Goal: Information Seeking & Learning: Learn about a topic

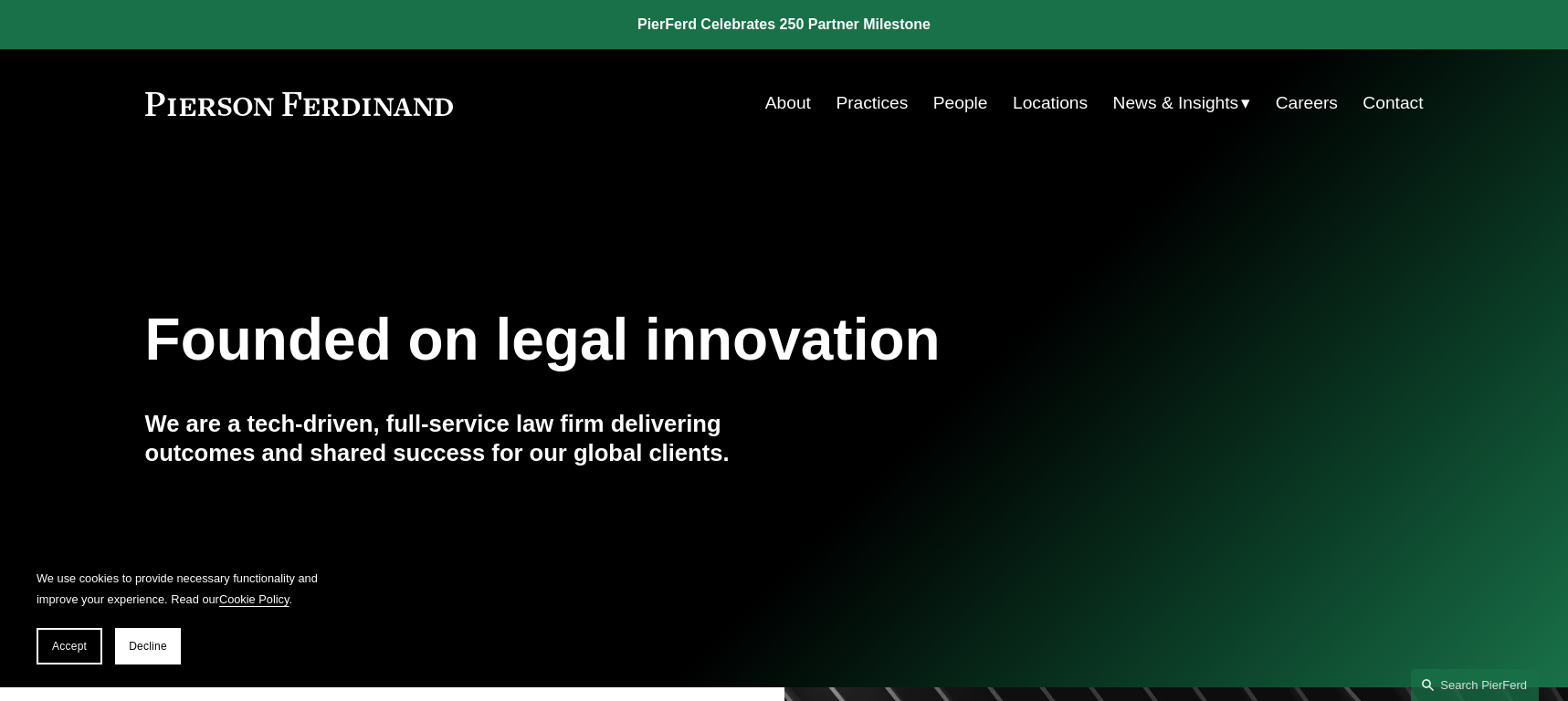
click at [0, 0] on span "News" at bounding box center [0, 0] width 0 height 0
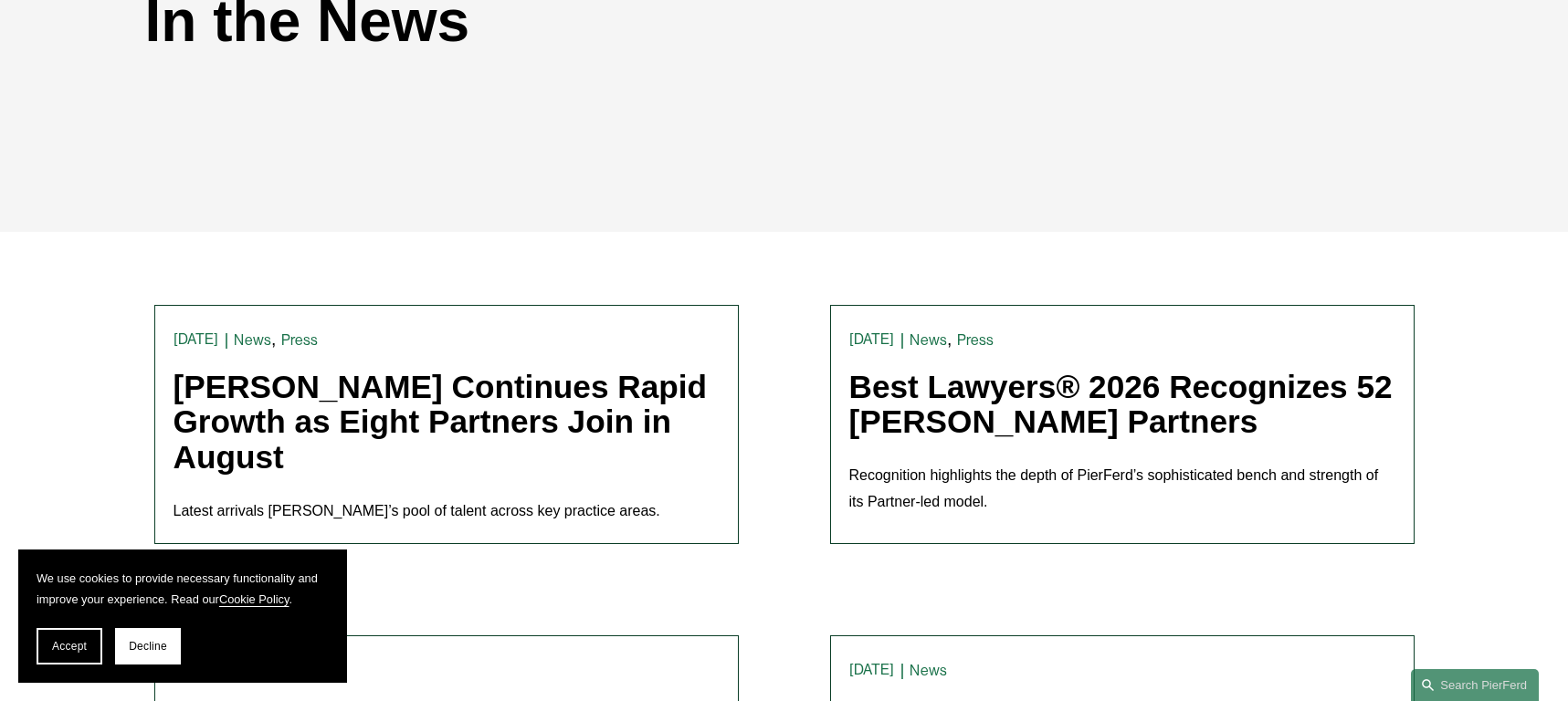
scroll to position [365, 0]
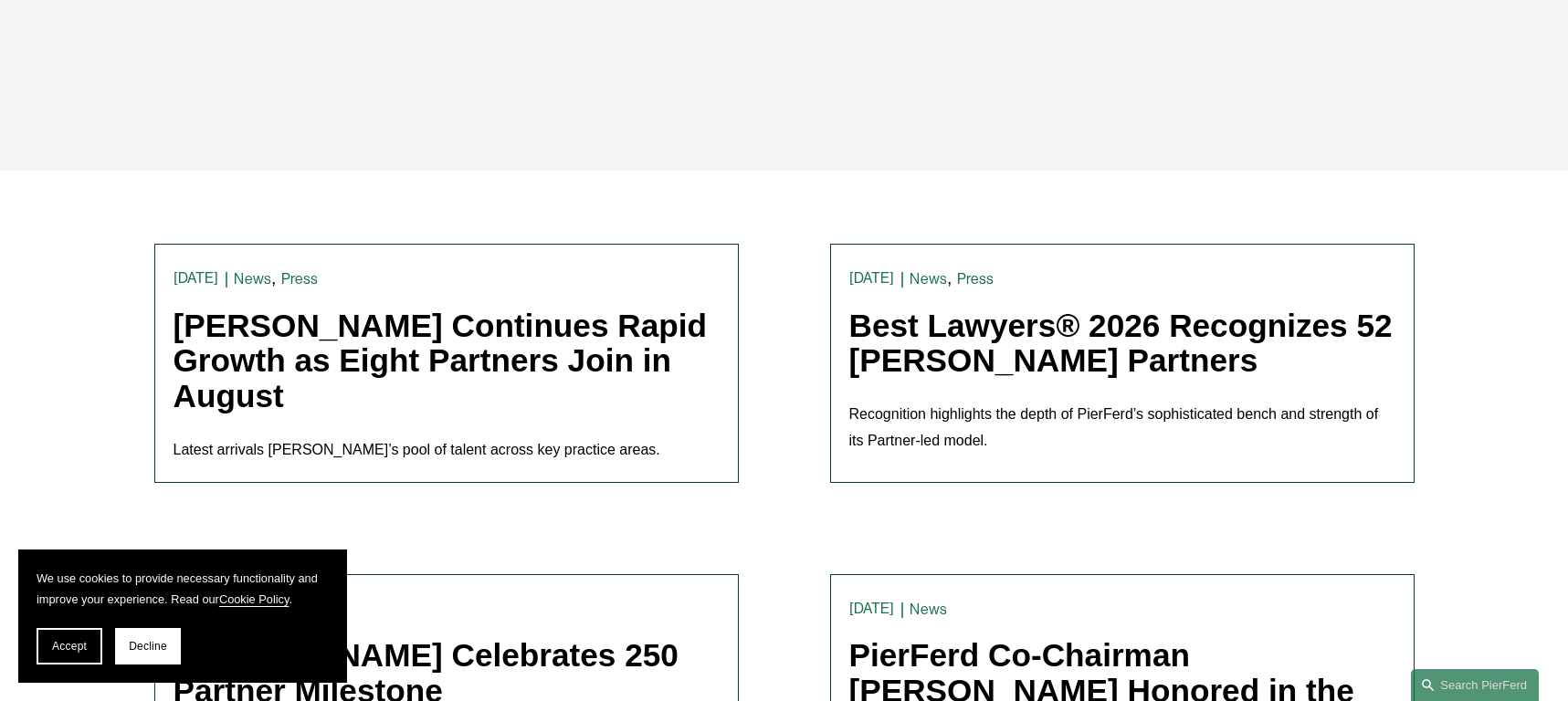
click at [531, 322] on link "[PERSON_NAME] Continues Rapid Growth as Eight Partners Join in August" at bounding box center [440, 360] width 535 height 106
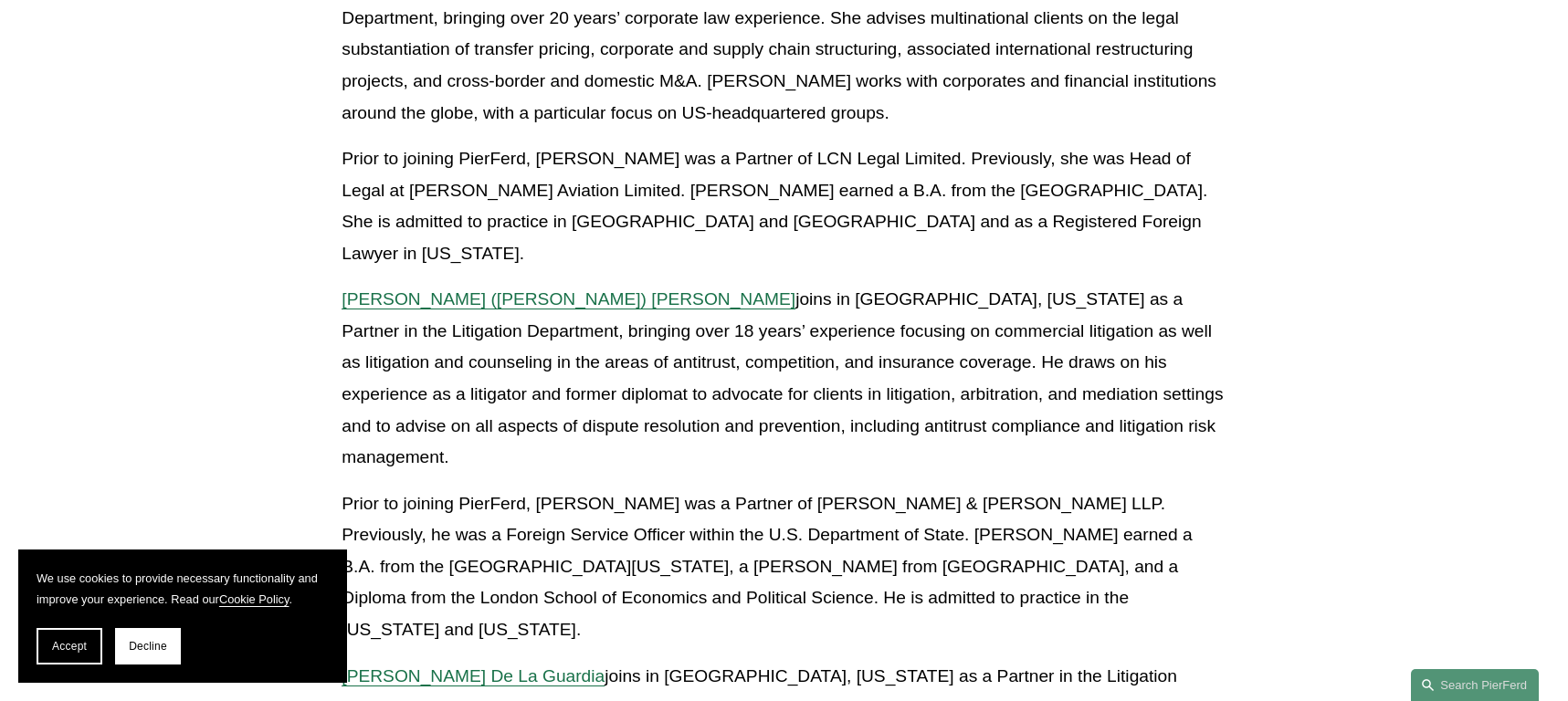
scroll to position [1187, 0]
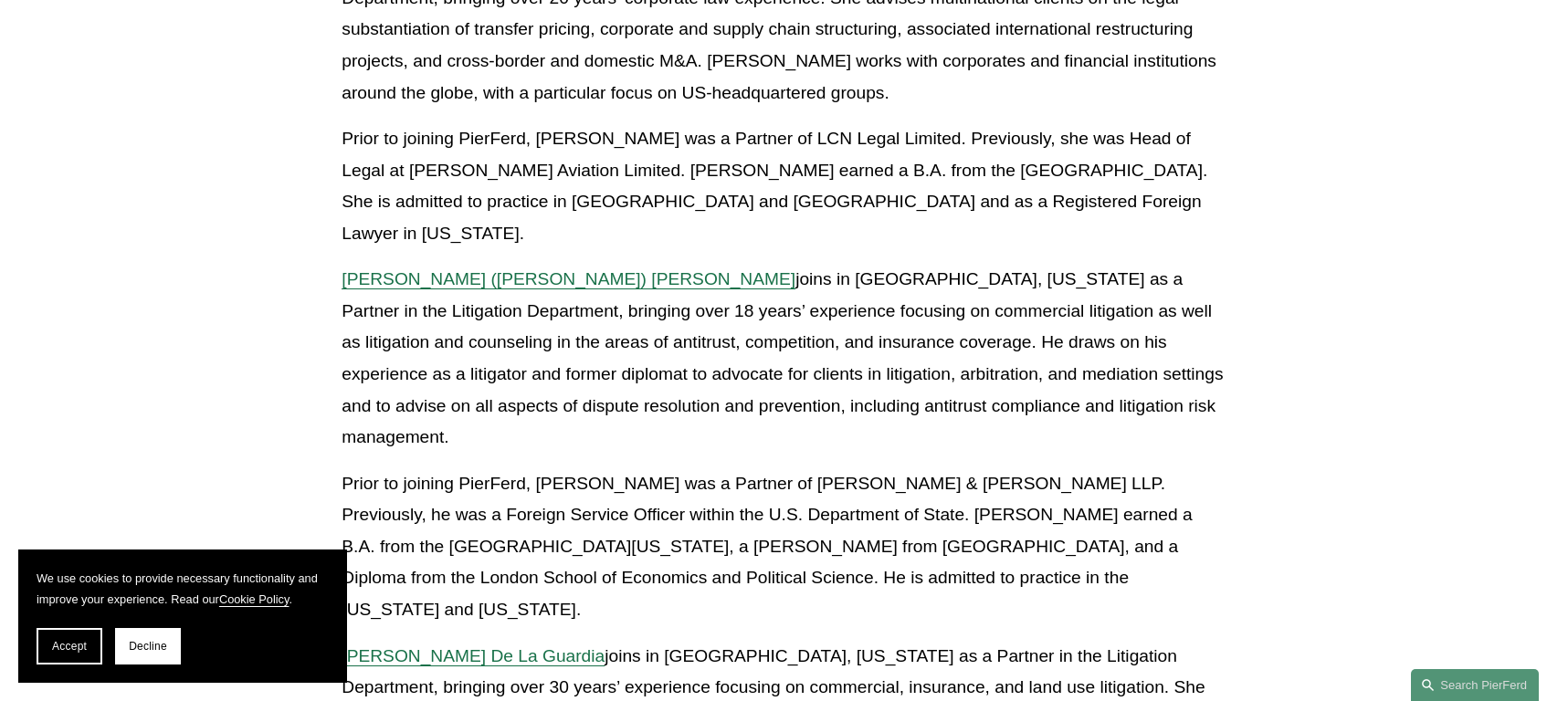
click at [441, 270] on span "Jeffry (Jeff) W. Duffy" at bounding box center [568, 279] width 454 height 19
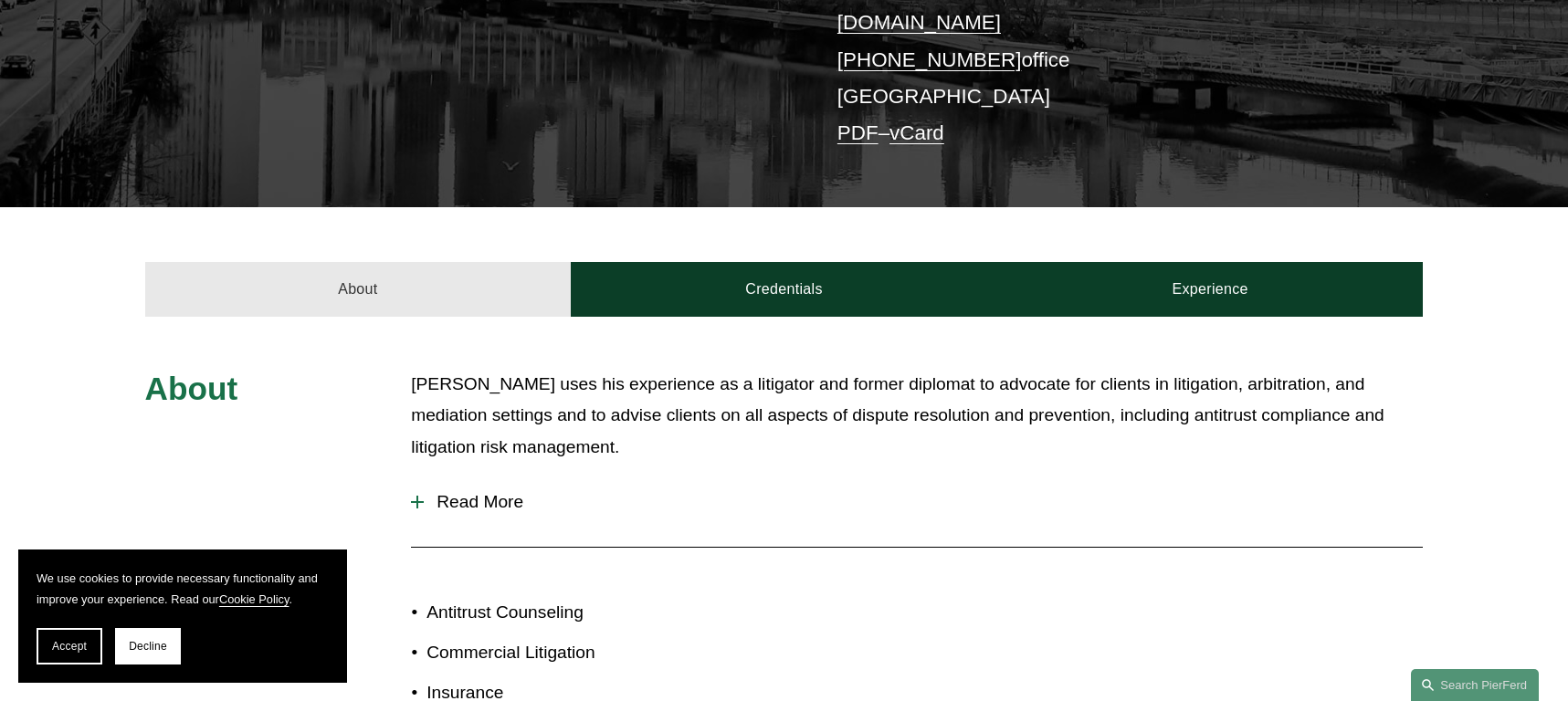
scroll to position [640, 0]
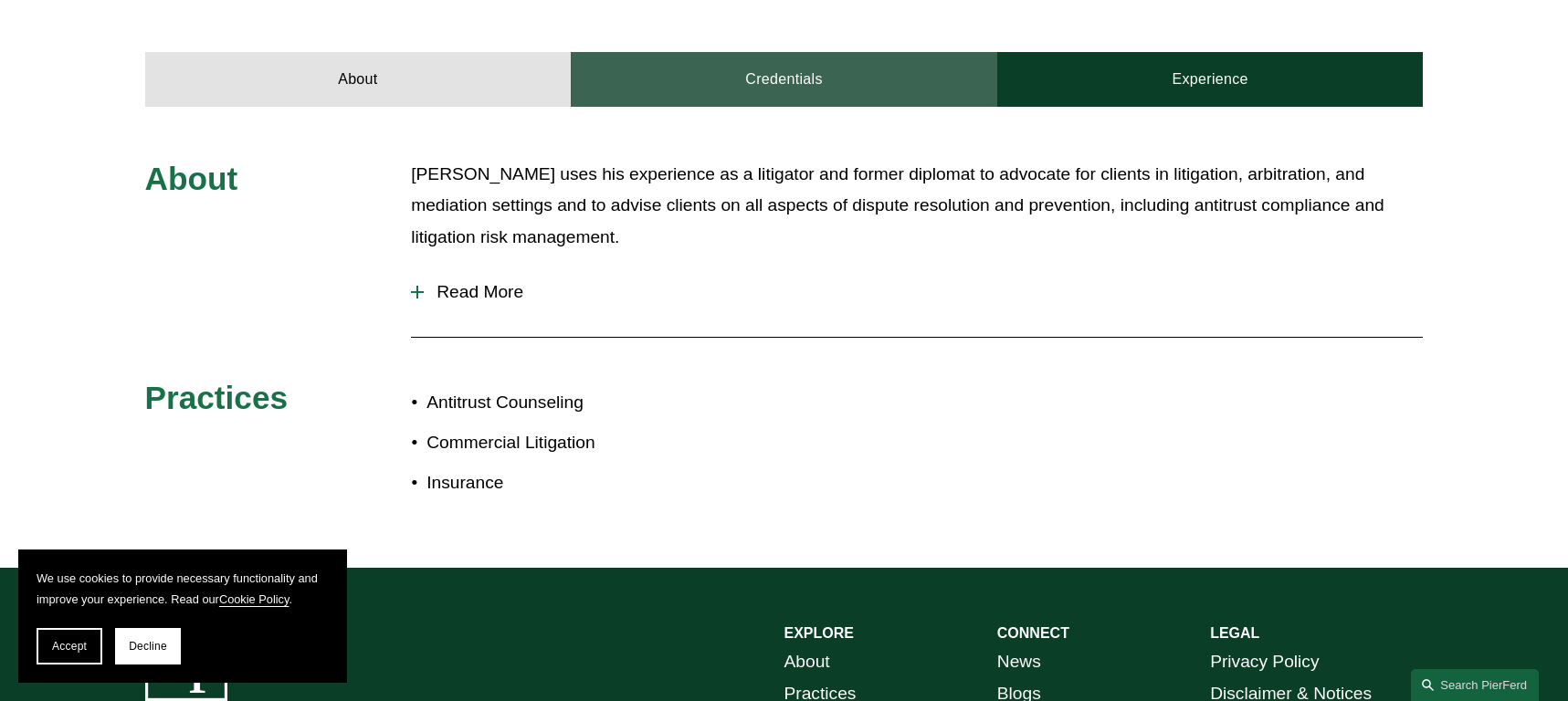
click at [782, 59] on link "Credentials" at bounding box center [784, 78] width 426 height 55
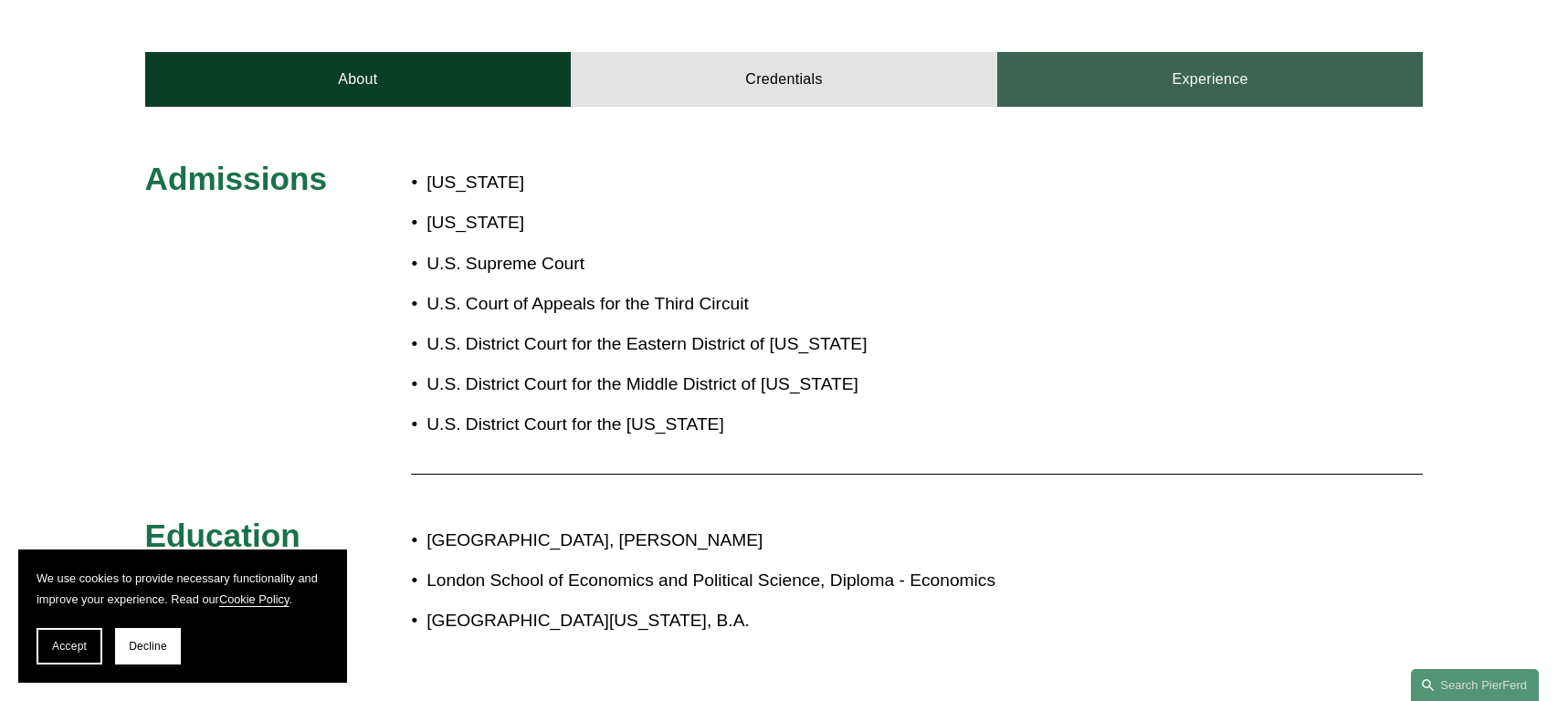
click at [1191, 64] on link "Experience" at bounding box center [1210, 78] width 426 height 55
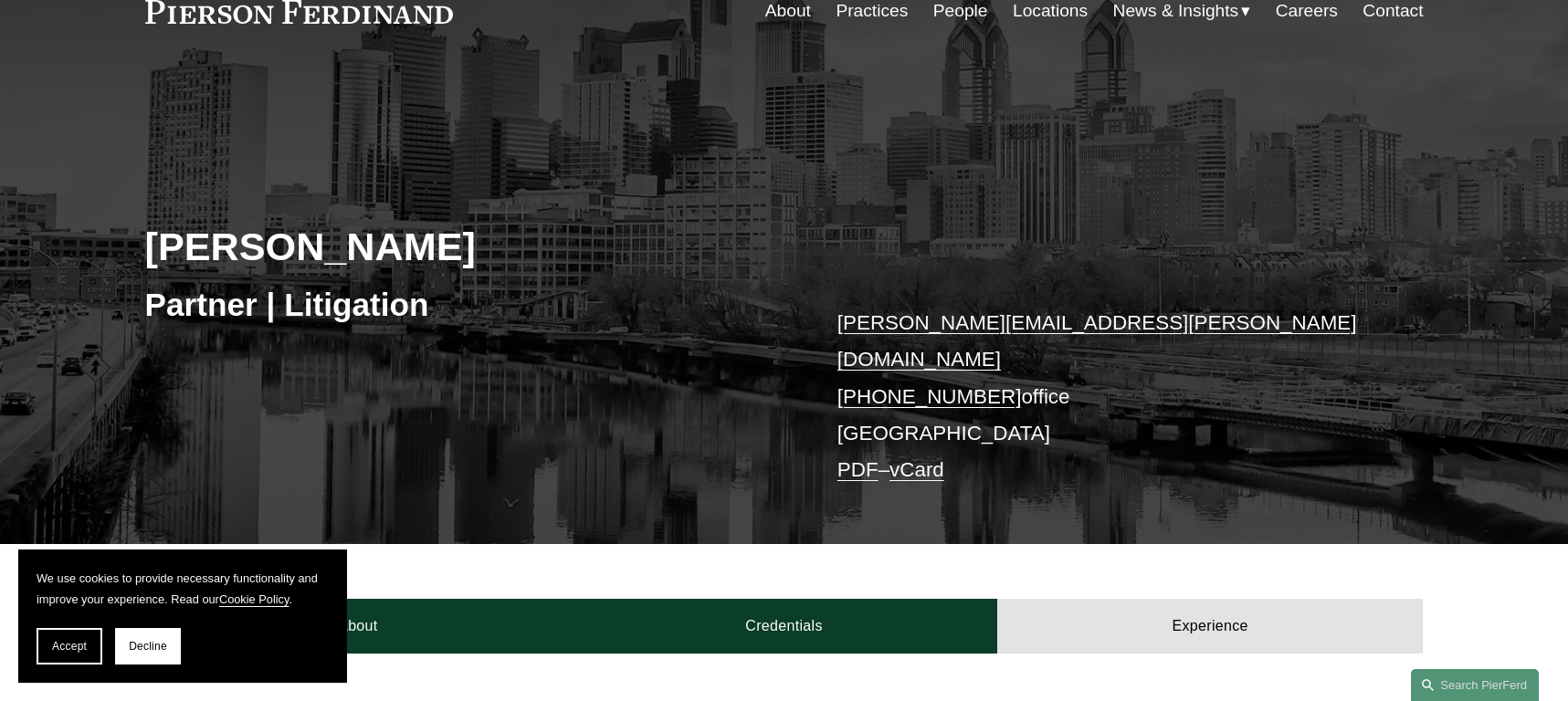
scroll to position [91, 0]
